Goal: Information Seeking & Learning: Learn about a topic

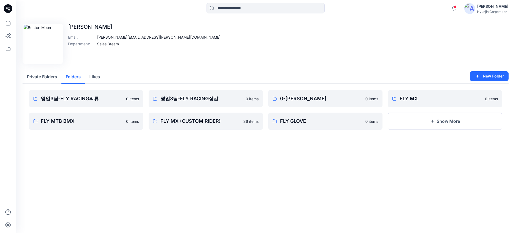
click at [74, 63] on button "Folders" at bounding box center [73, 77] width 24 height 14
click at [163, 63] on p "FLY MX" at bounding box center [445, 99] width 90 height 8
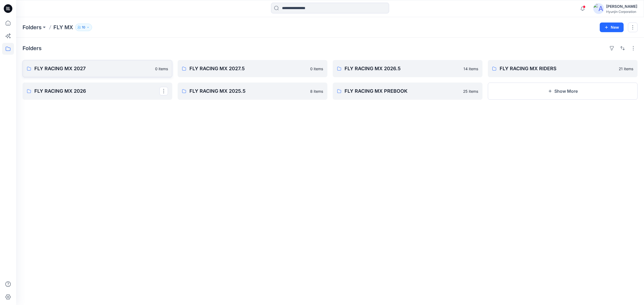
click at [119, 63] on link "FLY RACING MX 2027 0 items" at bounding box center [98, 68] width 150 height 17
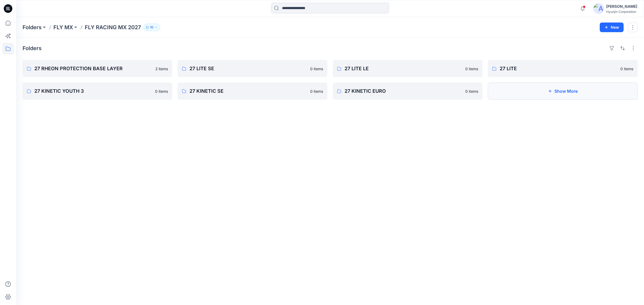
click at [163, 63] on button "Show More" at bounding box center [563, 91] width 150 height 17
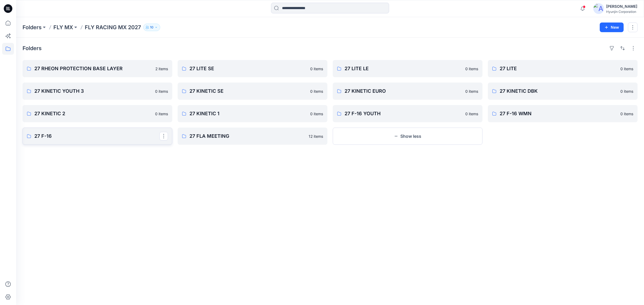
click at [111, 63] on link "27 F-16" at bounding box center [98, 136] width 150 height 17
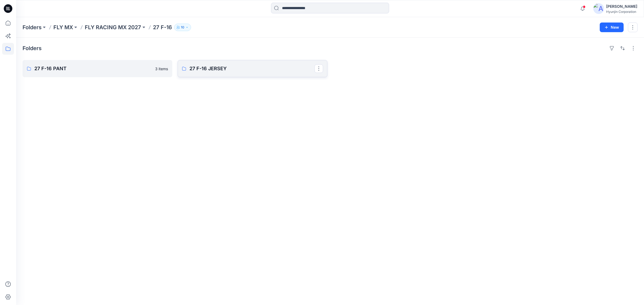
click at [163, 63] on p "27 F-16 JERSEY" at bounding box center [251, 69] width 125 height 8
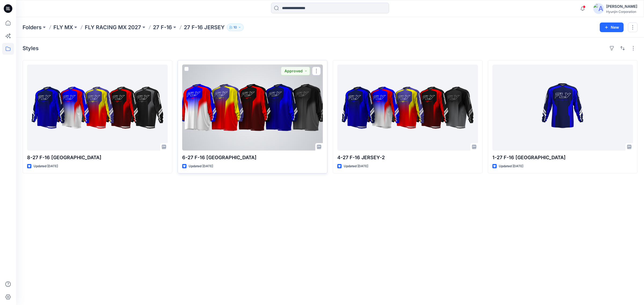
click at [163, 63] on div at bounding box center [252, 108] width 141 height 86
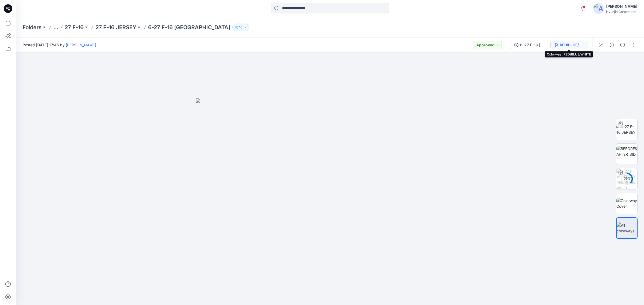
click at [163, 45] on div "RED/BLUE/WHITE" at bounding box center [572, 45] width 25 height 6
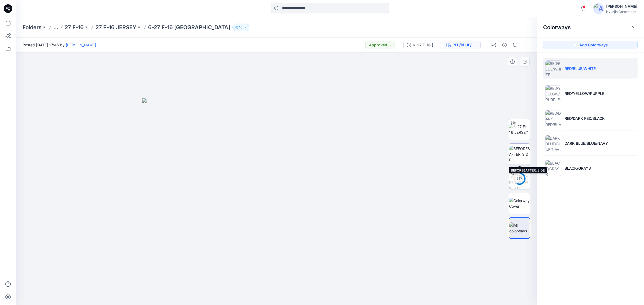
click at [163, 63] on img at bounding box center [519, 154] width 21 height 17
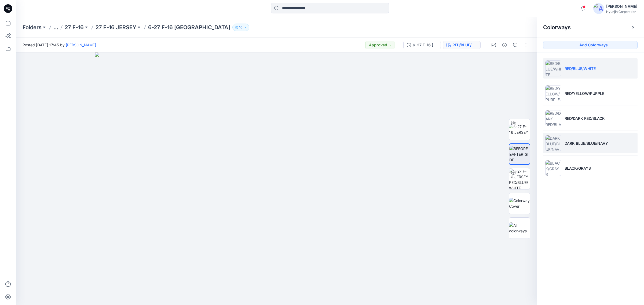
click at [163, 63] on li "DARK BLUE/BLUE/NAVY" at bounding box center [590, 143] width 94 height 20
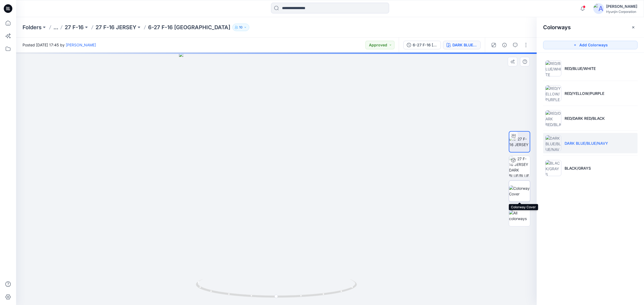
click at [163, 63] on img at bounding box center [519, 191] width 21 height 11
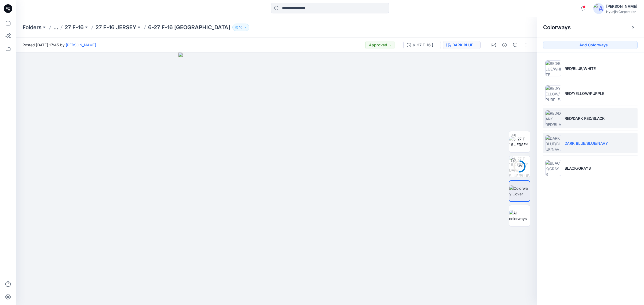
click at [163, 63] on li "RED/DARK RED/BLACK" at bounding box center [590, 118] width 94 height 20
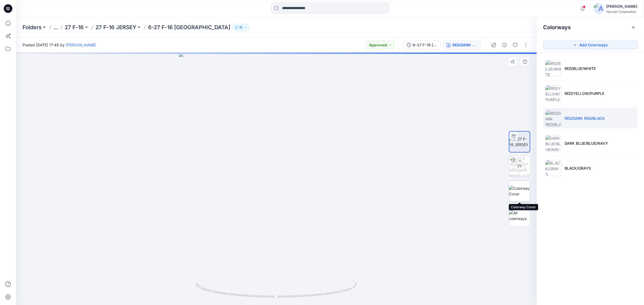
click at [163, 63] on img at bounding box center [519, 191] width 21 height 11
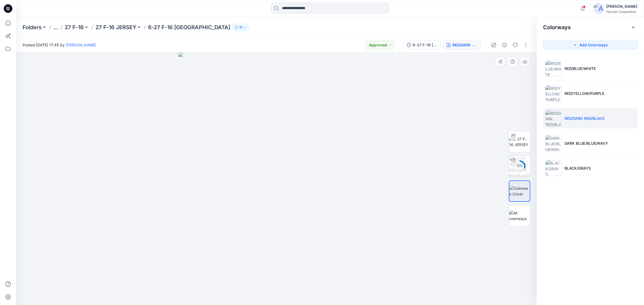
drag, startPoint x: 338, startPoint y: 270, endPoint x: 311, endPoint y: 275, distance: 27.7
click at [163, 63] on img at bounding box center [276, 179] width 196 height 253
click at [163, 45] on div "6-27 F-16 [GEOGRAPHIC_DATA]" at bounding box center [425, 45] width 25 height 6
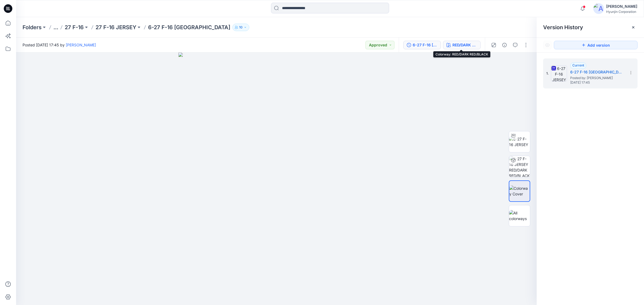
click at [163, 43] on div "RED/DARK RED/BLACK" at bounding box center [464, 45] width 25 height 6
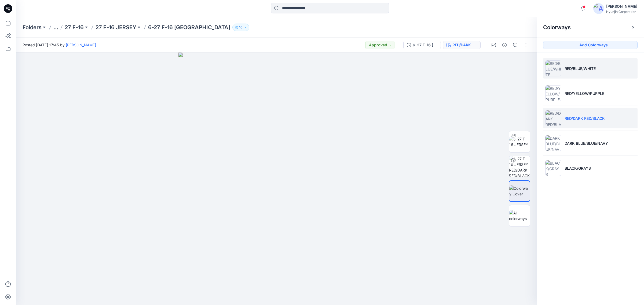
click at [163, 63] on li "RED/BLUE/WHITE" at bounding box center [590, 68] width 94 height 20
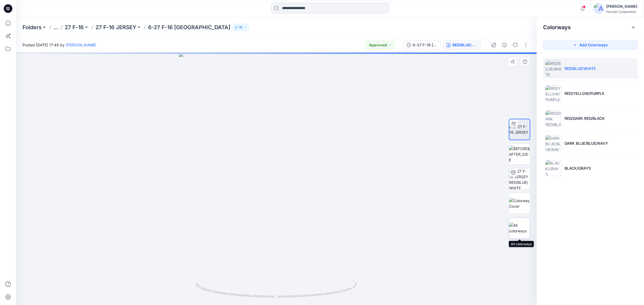
click at [163, 63] on img at bounding box center [519, 228] width 21 height 11
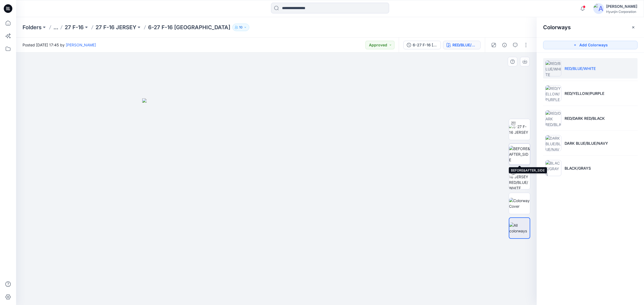
click at [163, 63] on img at bounding box center [519, 154] width 21 height 17
